Goal: Task Accomplishment & Management: Use online tool/utility

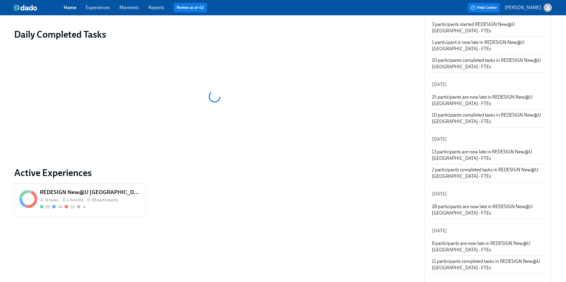
scroll to position [97, 0]
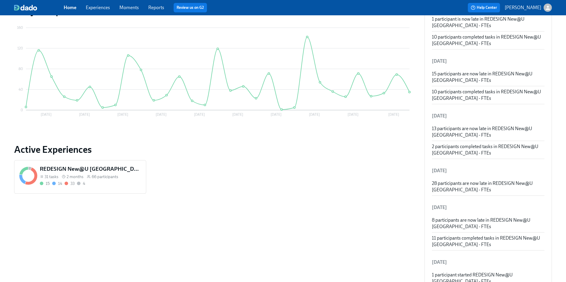
click at [90, 173] on h5 "REDESIGN New@U [GEOGRAPHIC_DATA] - FTEs" at bounding box center [90, 169] width 101 height 8
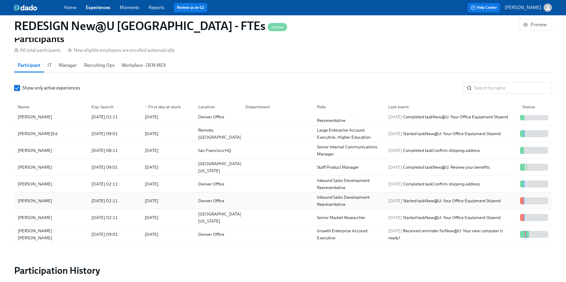
scroll to position [75, 0]
click at [45, 201] on div "[PERSON_NAME]" at bounding box center [50, 200] width 71 height 12
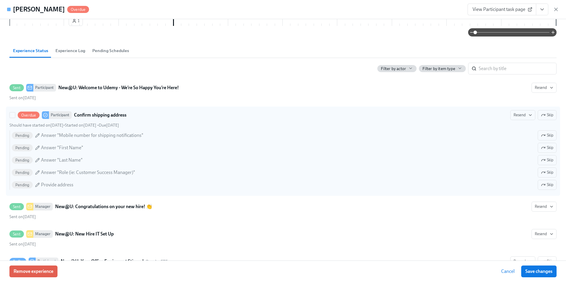
scroll to position [209, 0]
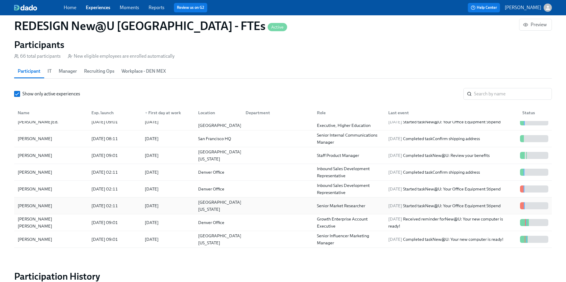
scroll to position [93, 0]
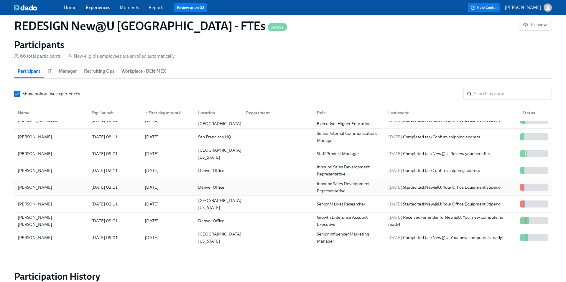
click at [39, 187] on div "[PERSON_NAME]" at bounding box center [34, 187] width 39 height 7
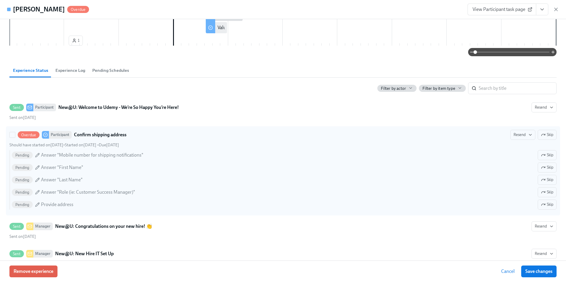
scroll to position [193, 0]
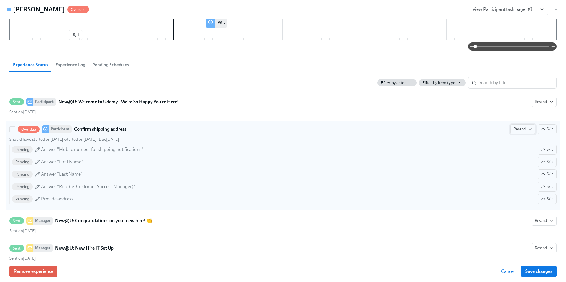
click at [515, 132] on span "Resend" at bounding box center [522, 129] width 19 height 6
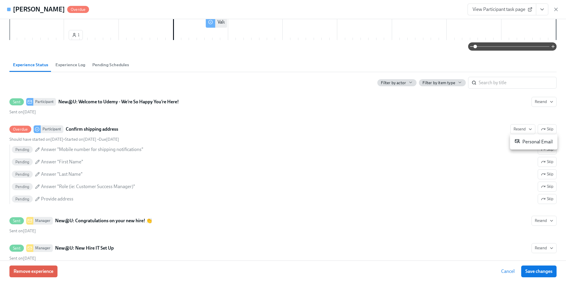
click at [515, 132] on div at bounding box center [283, 141] width 566 height 282
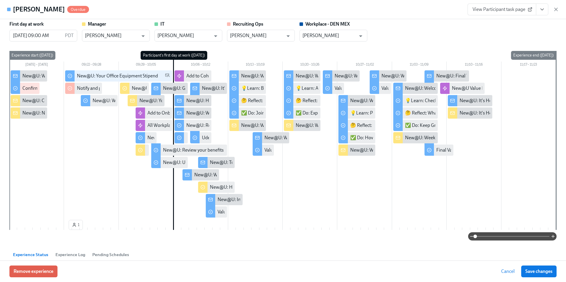
scroll to position [0, 0]
